Goal: Task Accomplishment & Management: Manage account settings

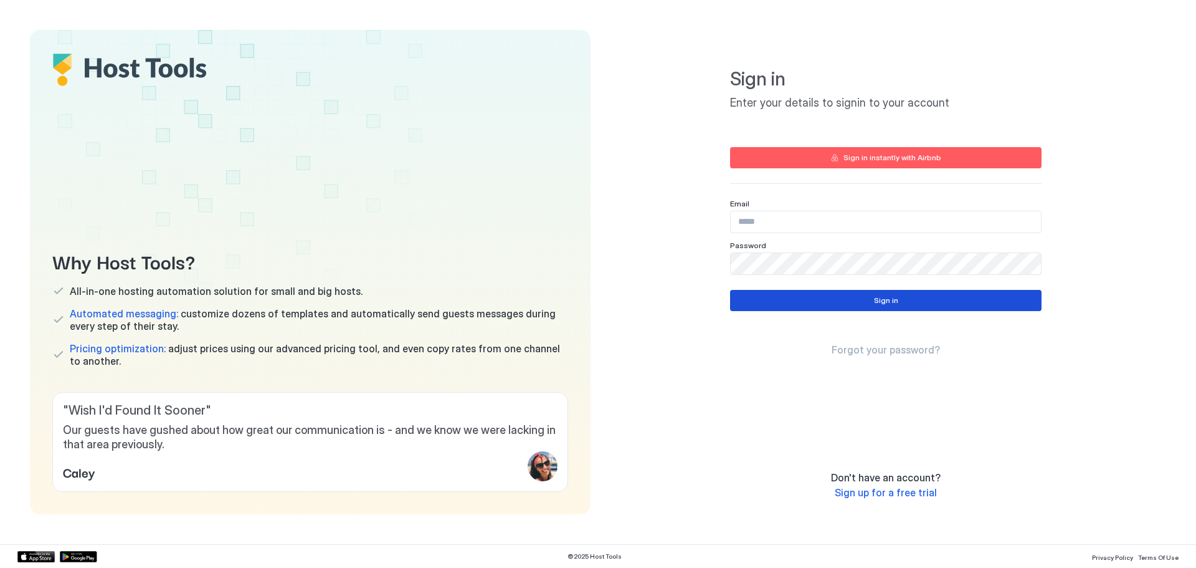
type input "**********"
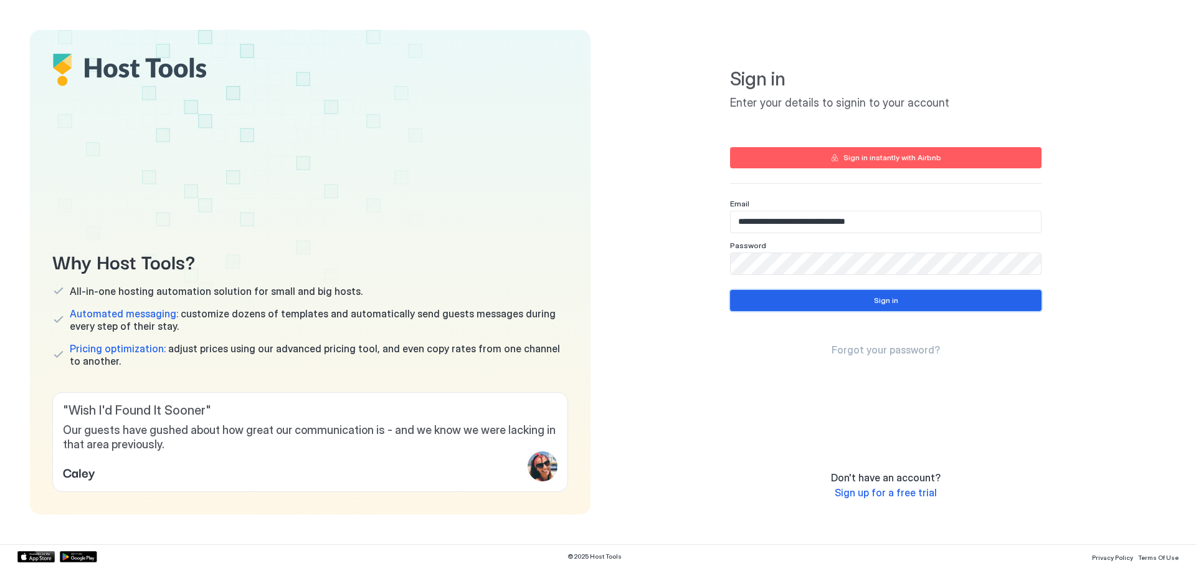
click at [905, 299] on button "Sign in" at bounding box center [886, 300] width 312 height 21
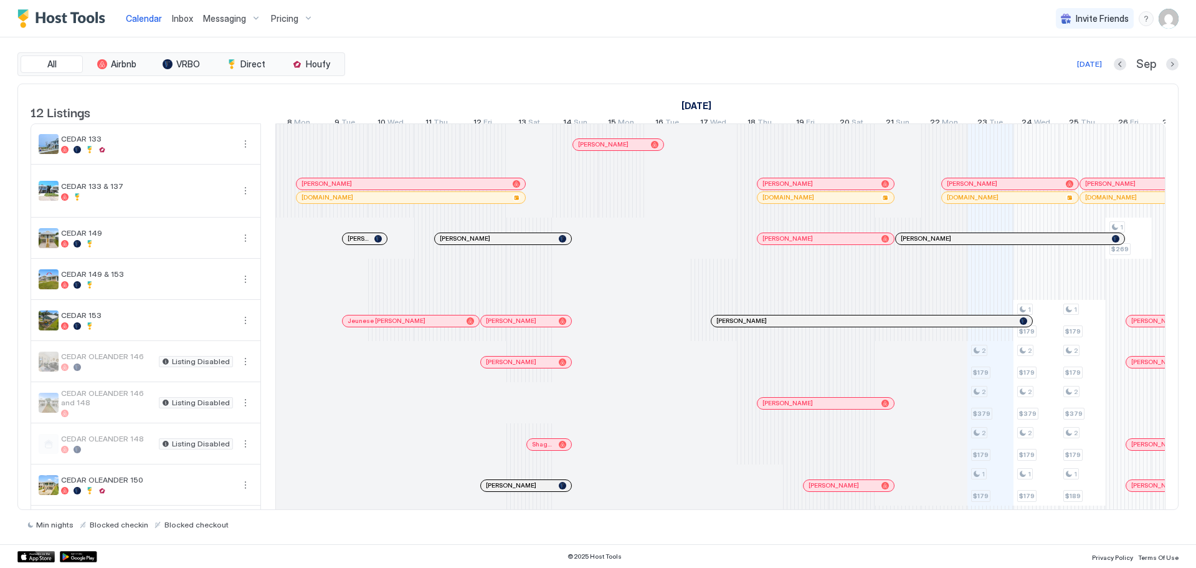
scroll to position [0, 692]
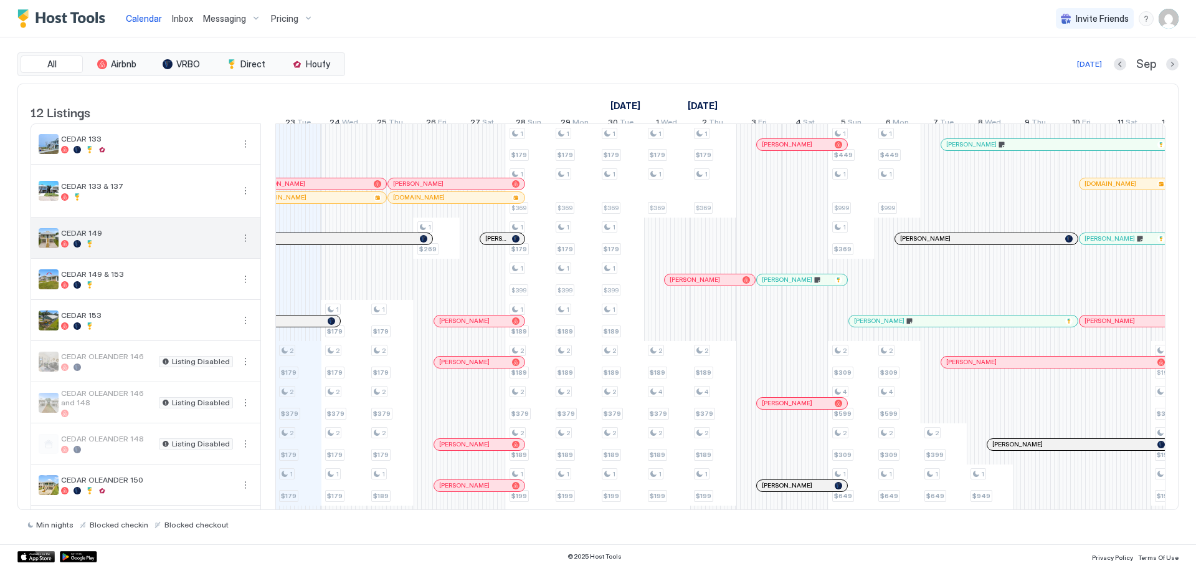
click at [182, 237] on span "CEDAR 149" at bounding box center [147, 232] width 172 height 9
click at [247, 246] on button "More options" at bounding box center [245, 238] width 15 height 15
click at [219, 283] on span "Pricing" at bounding box center [208, 284] width 25 height 9
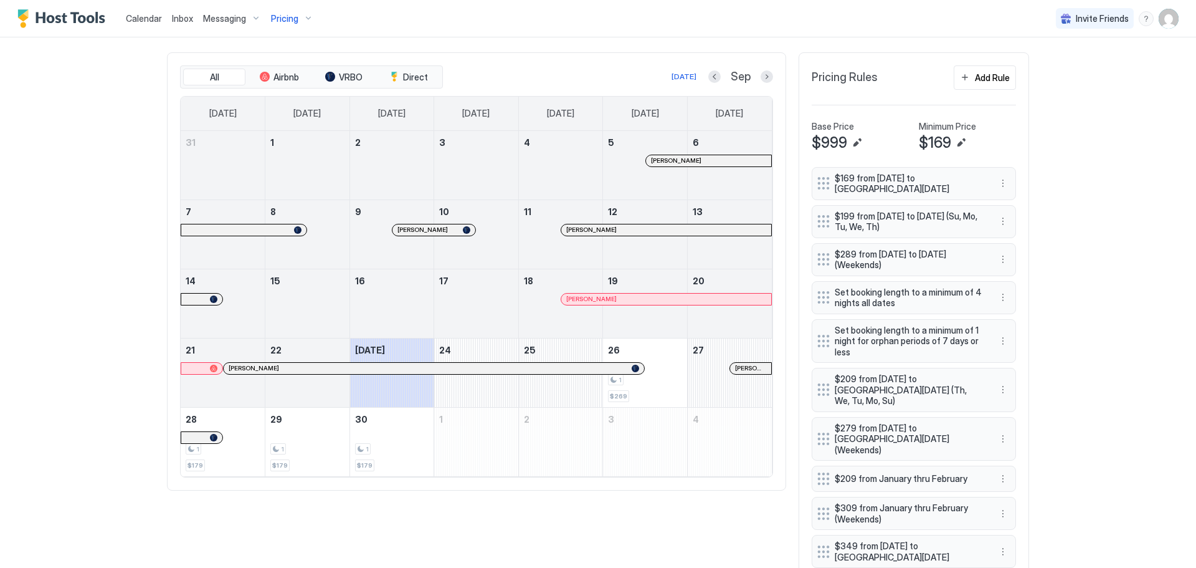
scroll to position [374, 0]
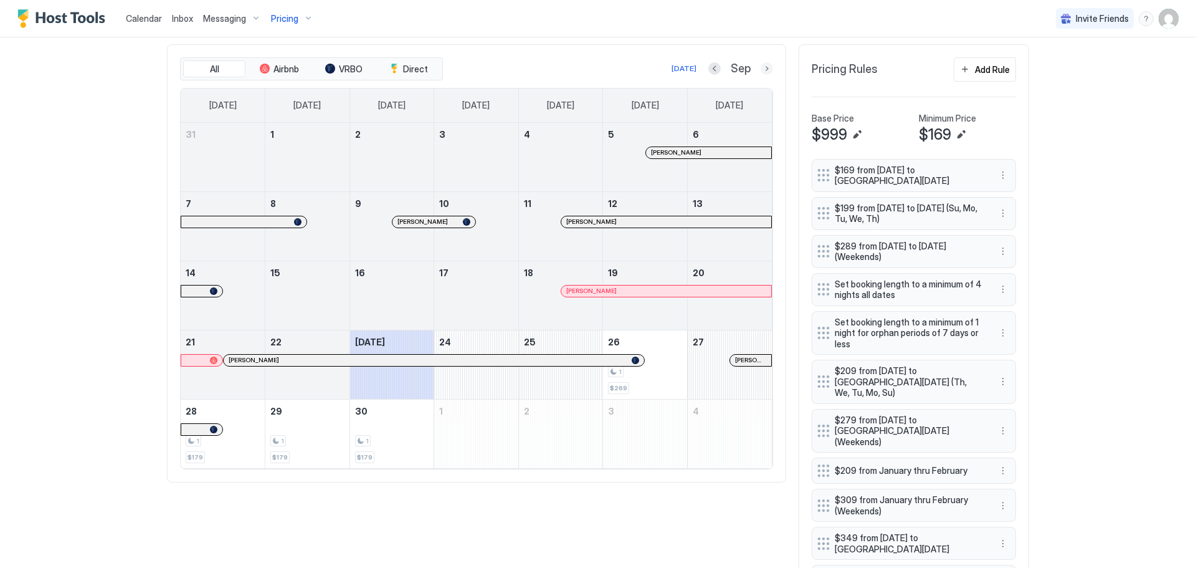
click at [764, 69] on button "Next month" at bounding box center [767, 68] width 12 height 12
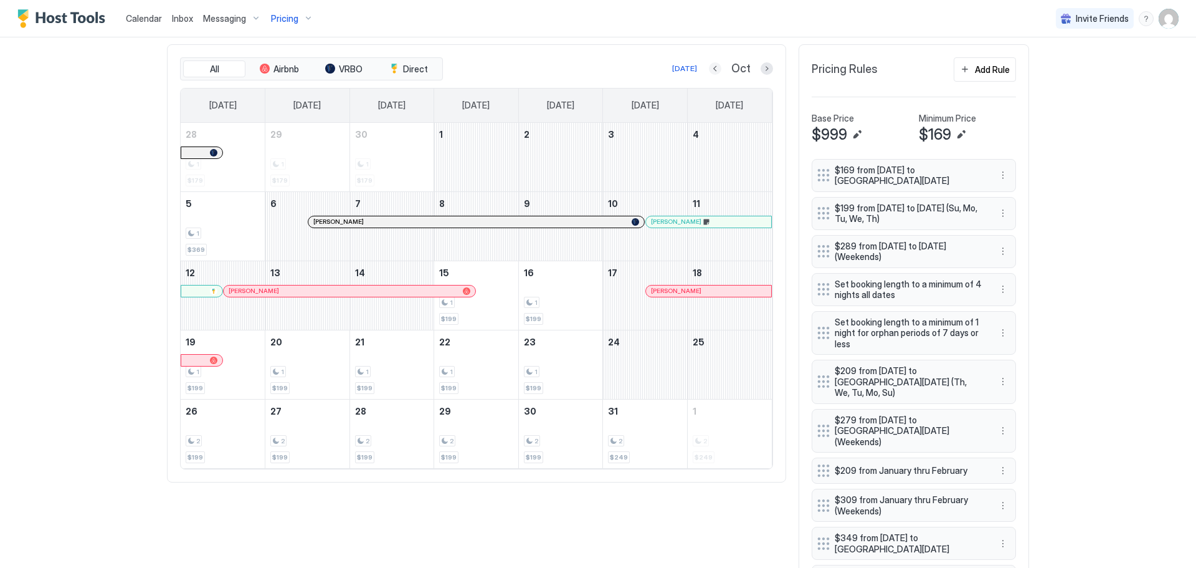
click at [711, 65] on button "Previous month" at bounding box center [715, 68] width 12 height 12
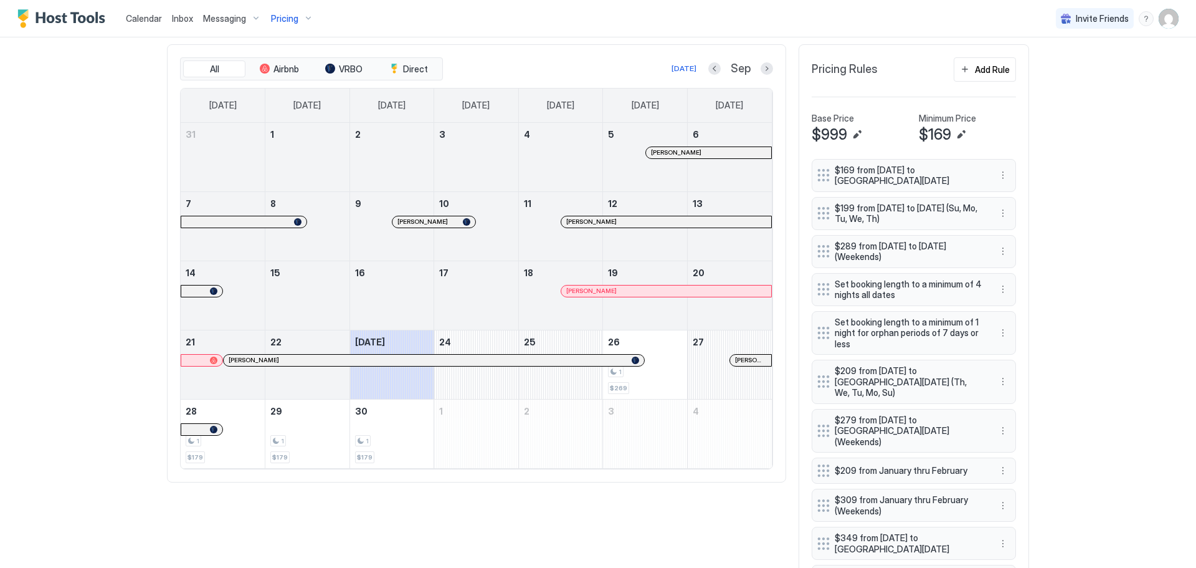
click at [737, 362] on div at bounding box center [742, 360] width 10 height 10
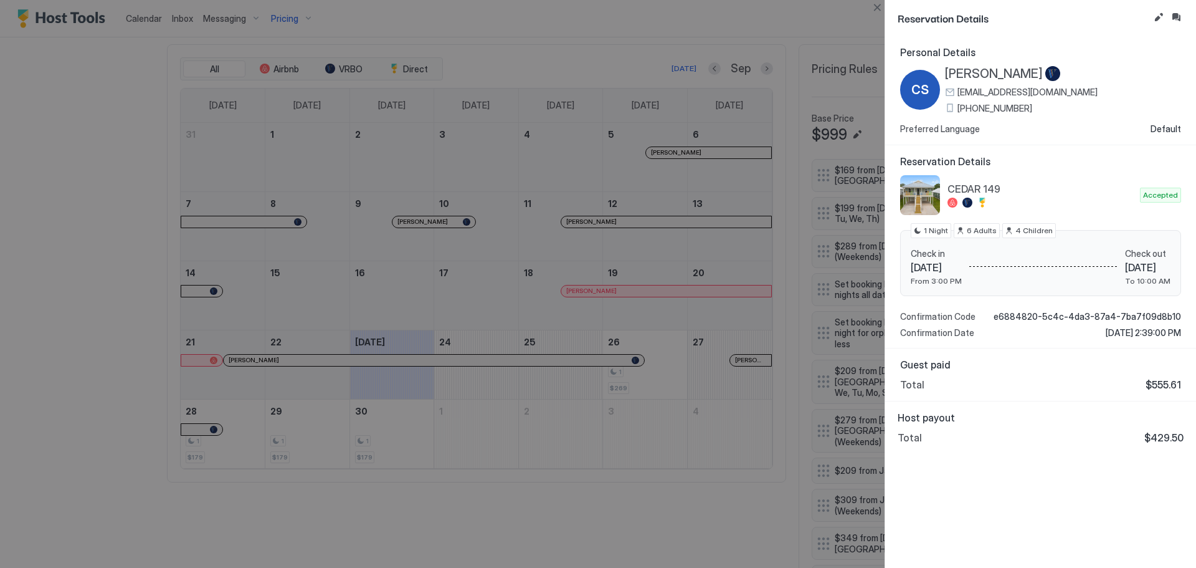
click at [102, 138] on div at bounding box center [598, 284] width 1196 height 568
click at [874, 9] on button "Close" at bounding box center [877, 7] width 15 height 15
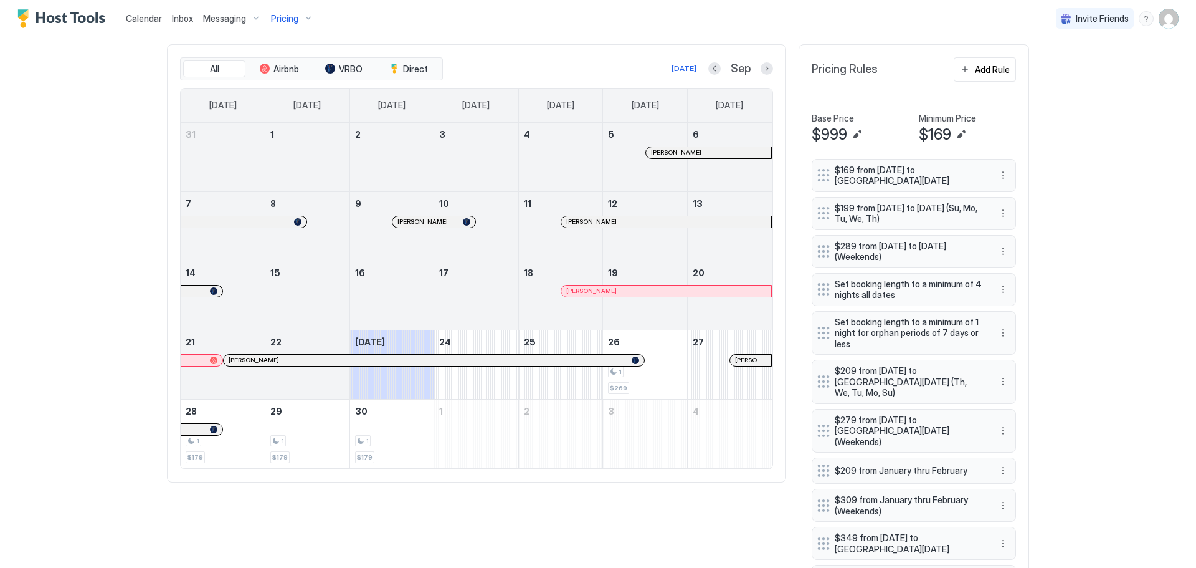
click at [150, 19] on span "Calendar" at bounding box center [144, 18] width 36 height 11
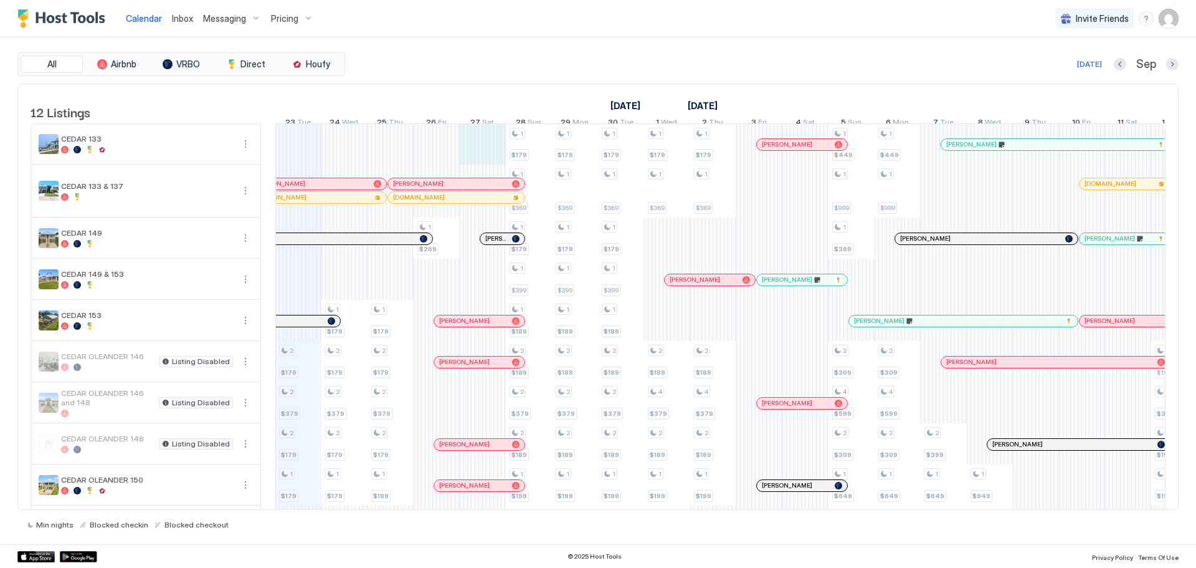
click at [494, 155] on div "2 $179 2 $379 2 $179 1 $179 1 $169 1 $179 2 $179 2 $379 2 $179 1 $179 1 $169 1 …" at bounding box center [944, 376] width 2721 height 505
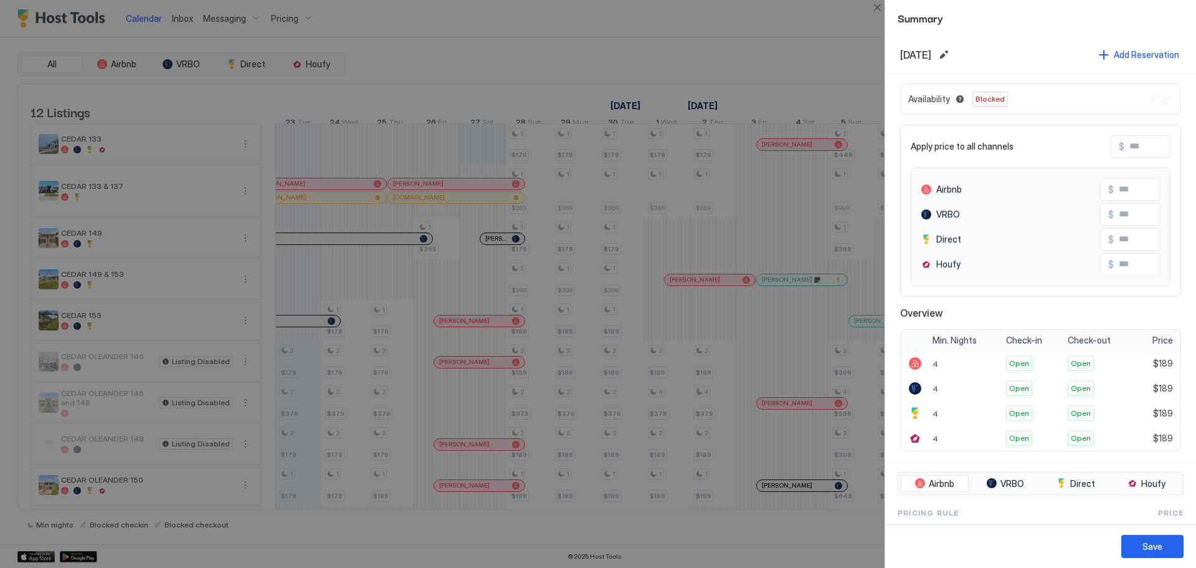
click at [494, 155] on div at bounding box center [598, 284] width 1196 height 568
click at [495, 158] on div at bounding box center [598, 284] width 1196 height 568
click at [877, 5] on button "Close" at bounding box center [877, 7] width 15 height 15
